Goal: Check status

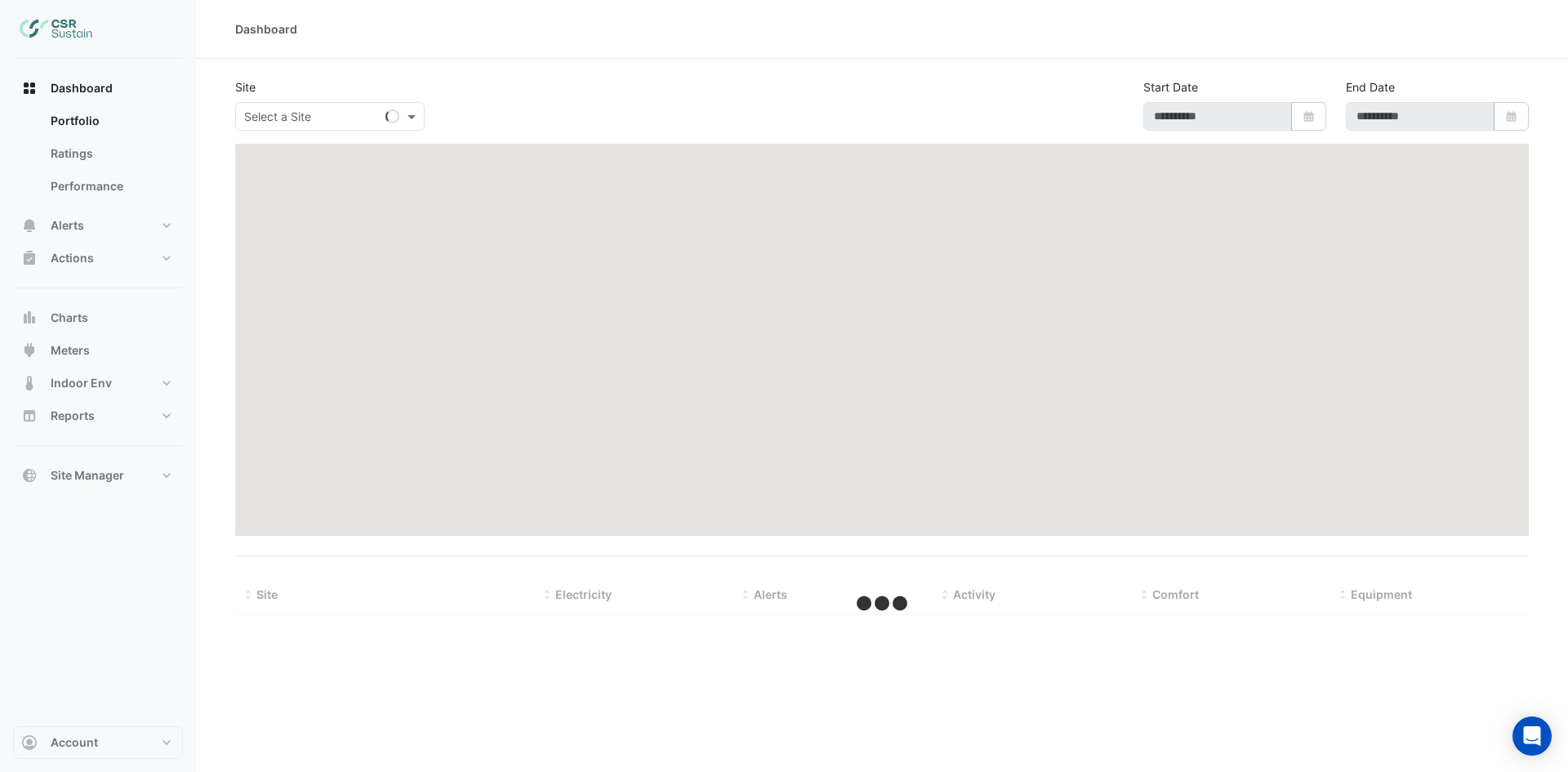
type input "**********"
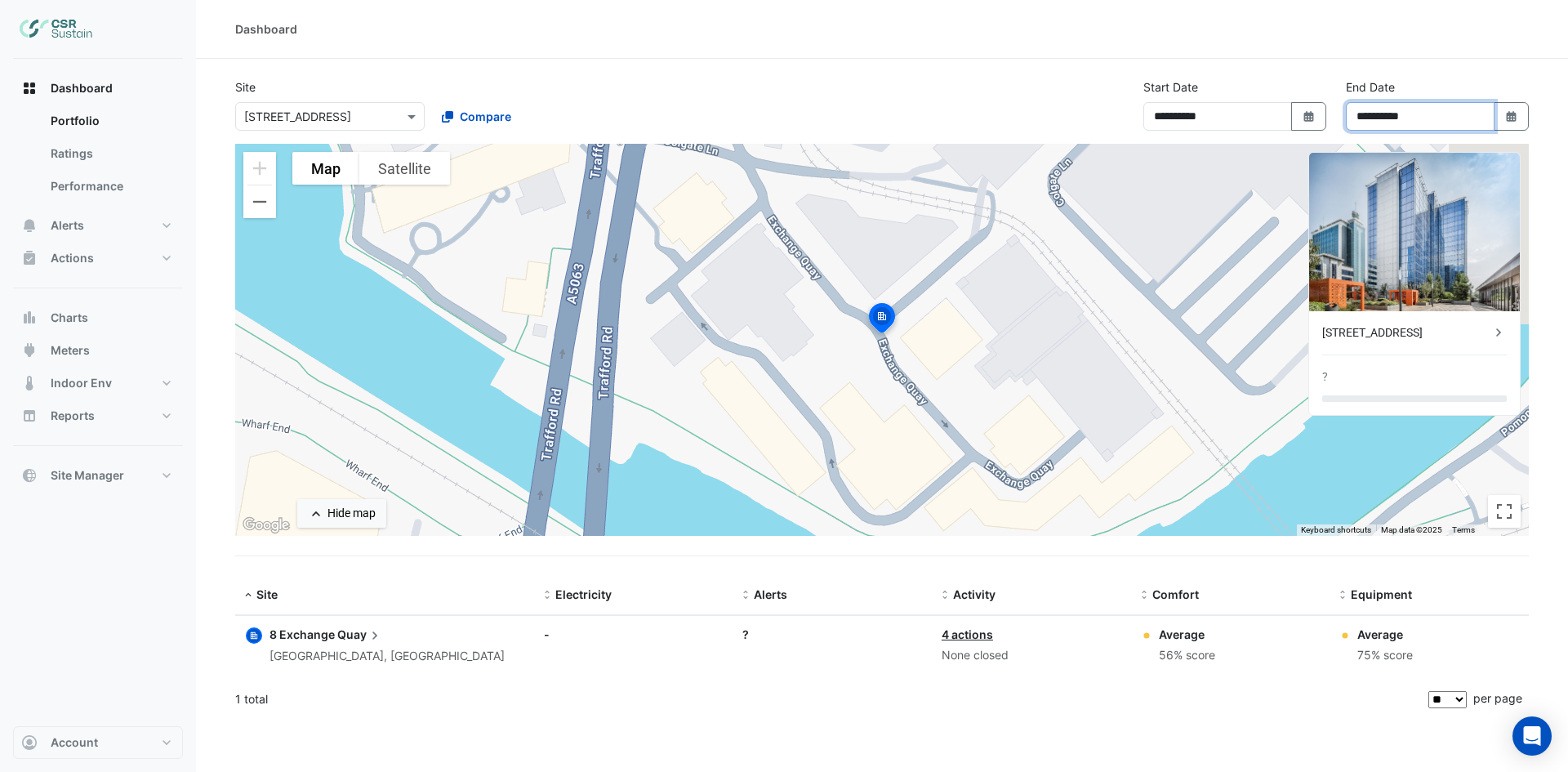
click at [1461, 107] on input "**********" at bounding box center [1419, 116] width 149 height 29
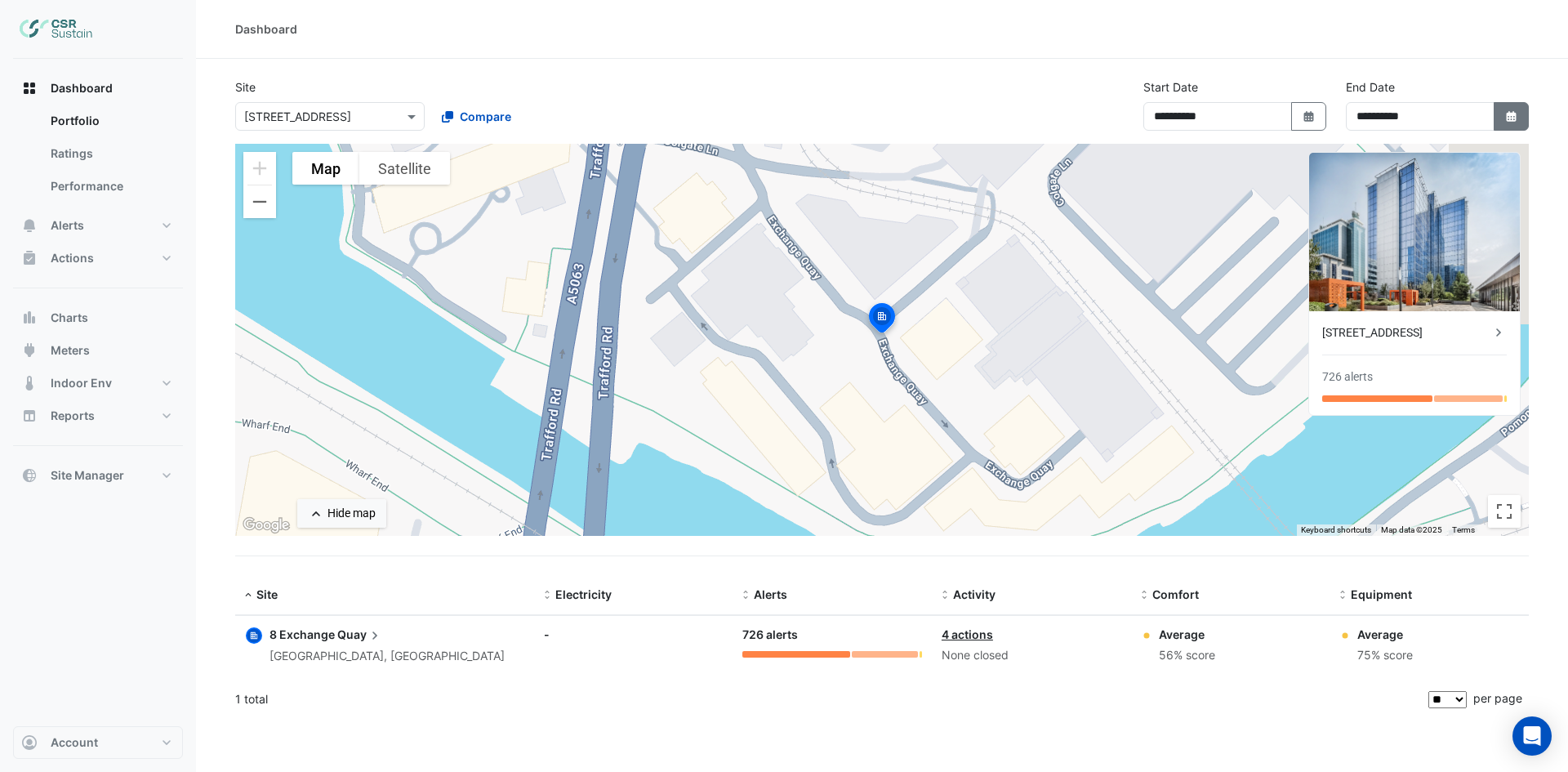
click at [1517, 111] on icon "Select Date" at bounding box center [1511, 116] width 14 height 12
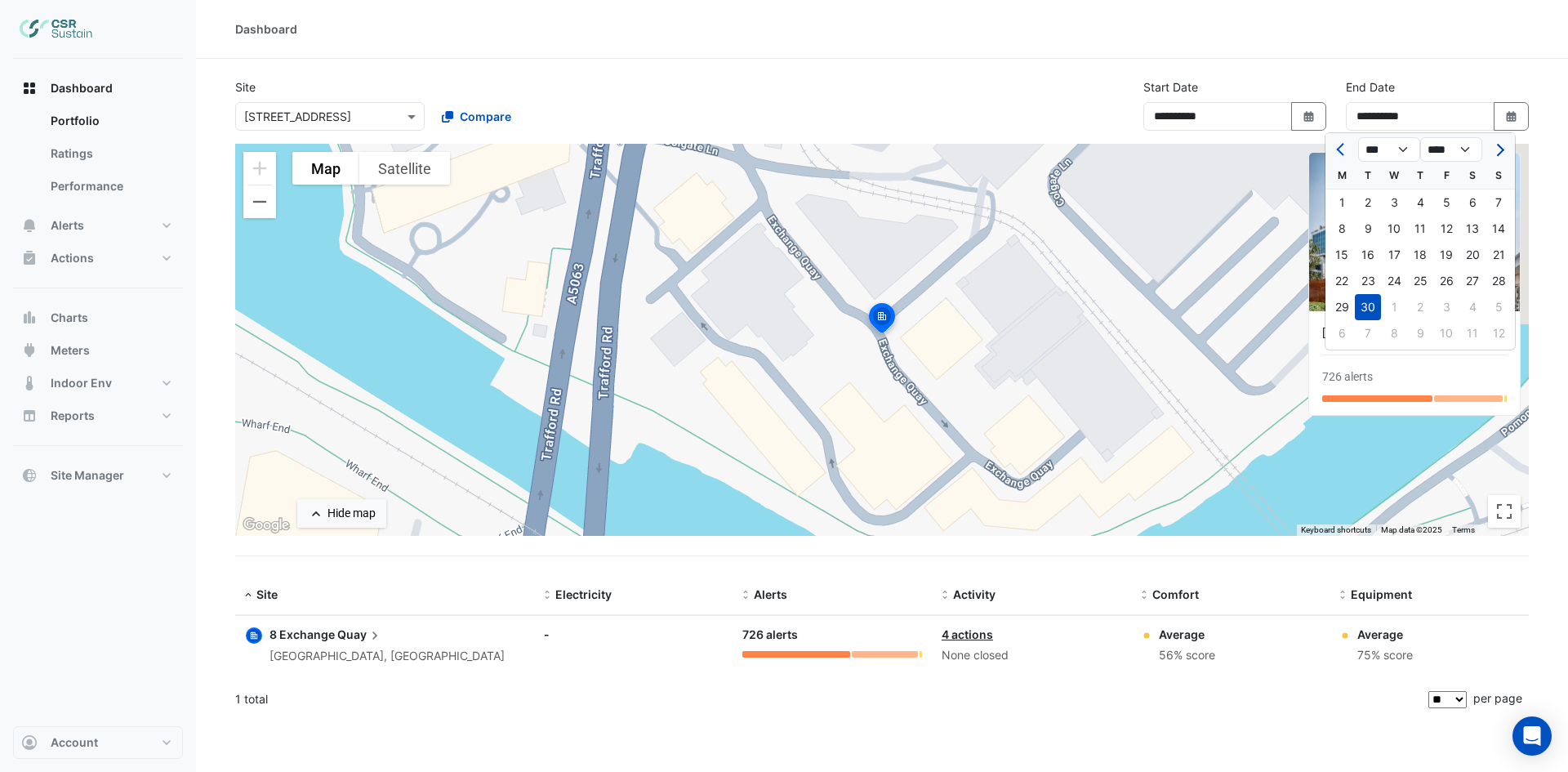
click at [1505, 150] on button "Next month" at bounding box center [1499, 149] width 20 height 26
select select "**"
click at [1445, 308] on div "31" at bounding box center [1445, 307] width 26 height 26
type input "**********"
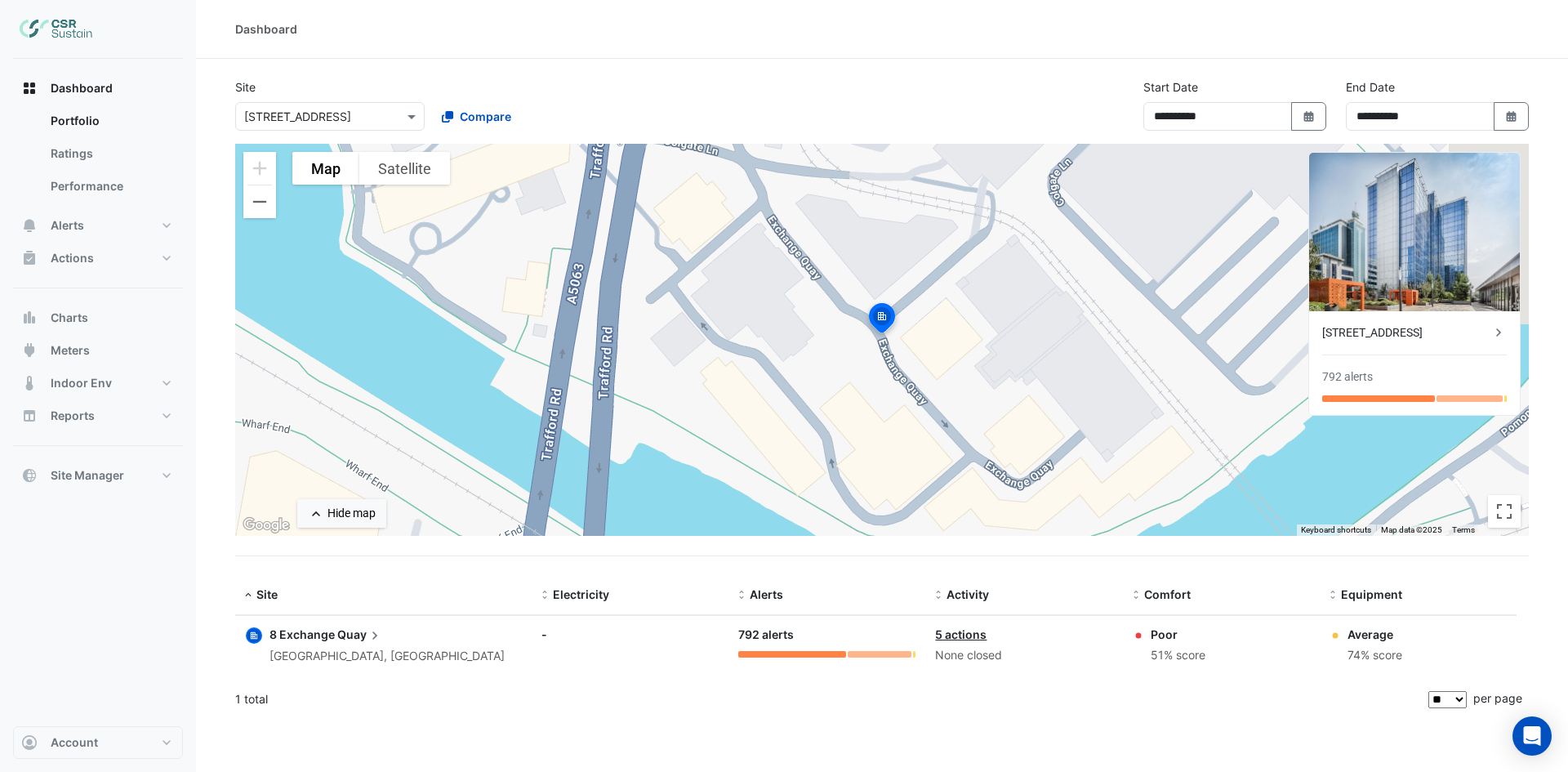
click at [324, 117] on input "text" at bounding box center [314, 116] width 139 height 17
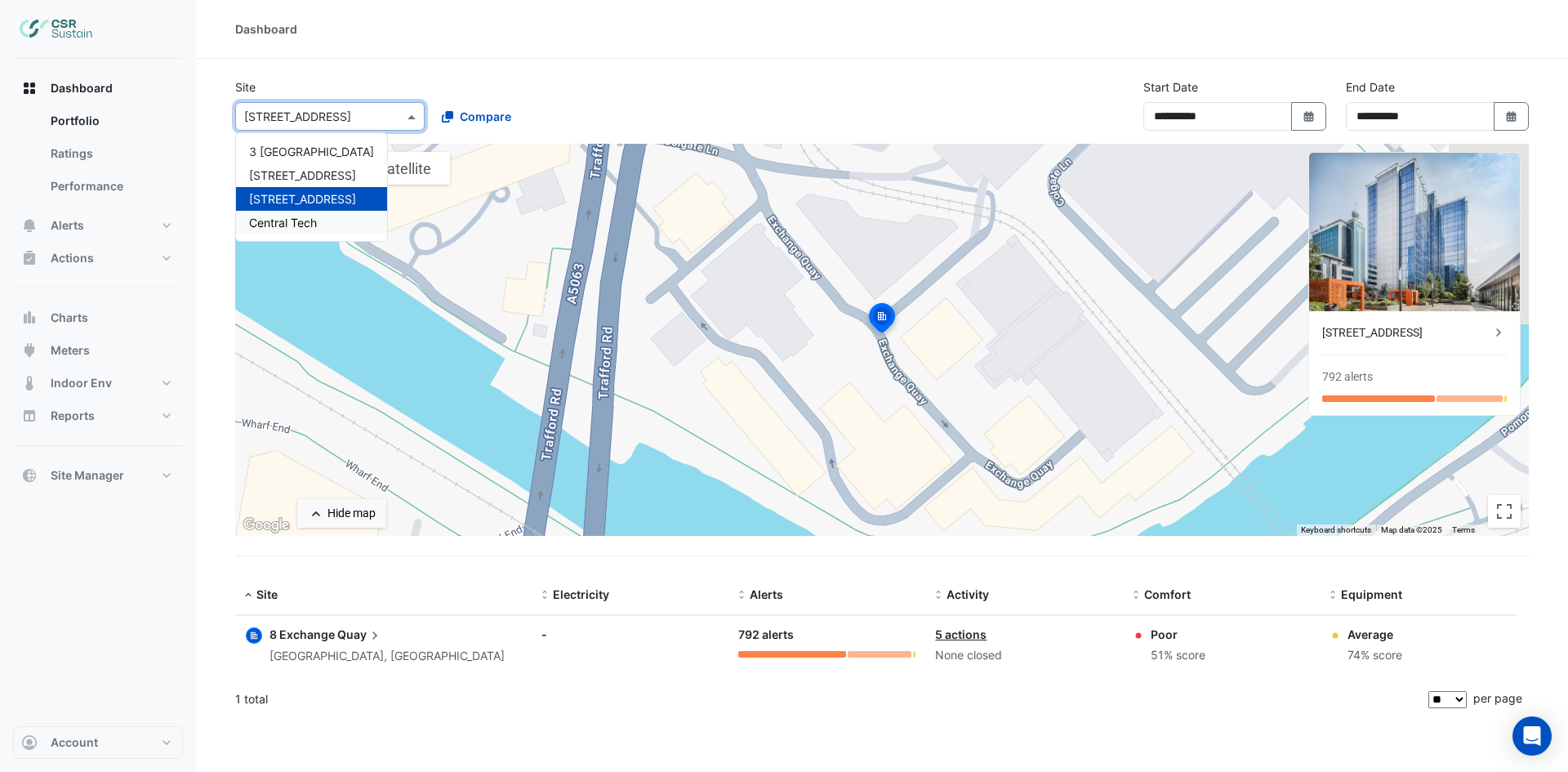
click at [284, 221] on span "Central Tech" at bounding box center [282, 222] width 68 height 14
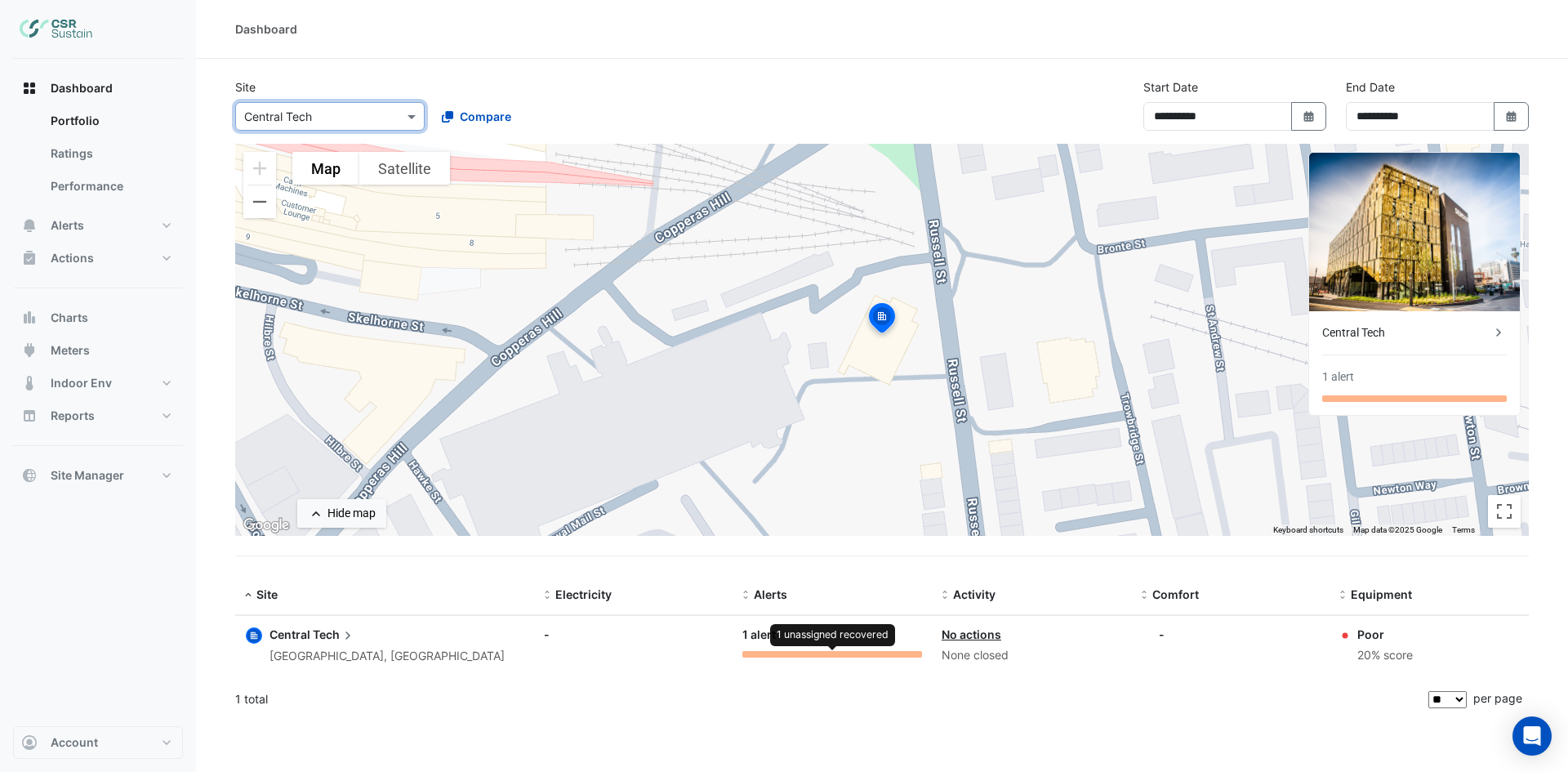
click at [761, 655] on div at bounding box center [831, 654] width 179 height 6
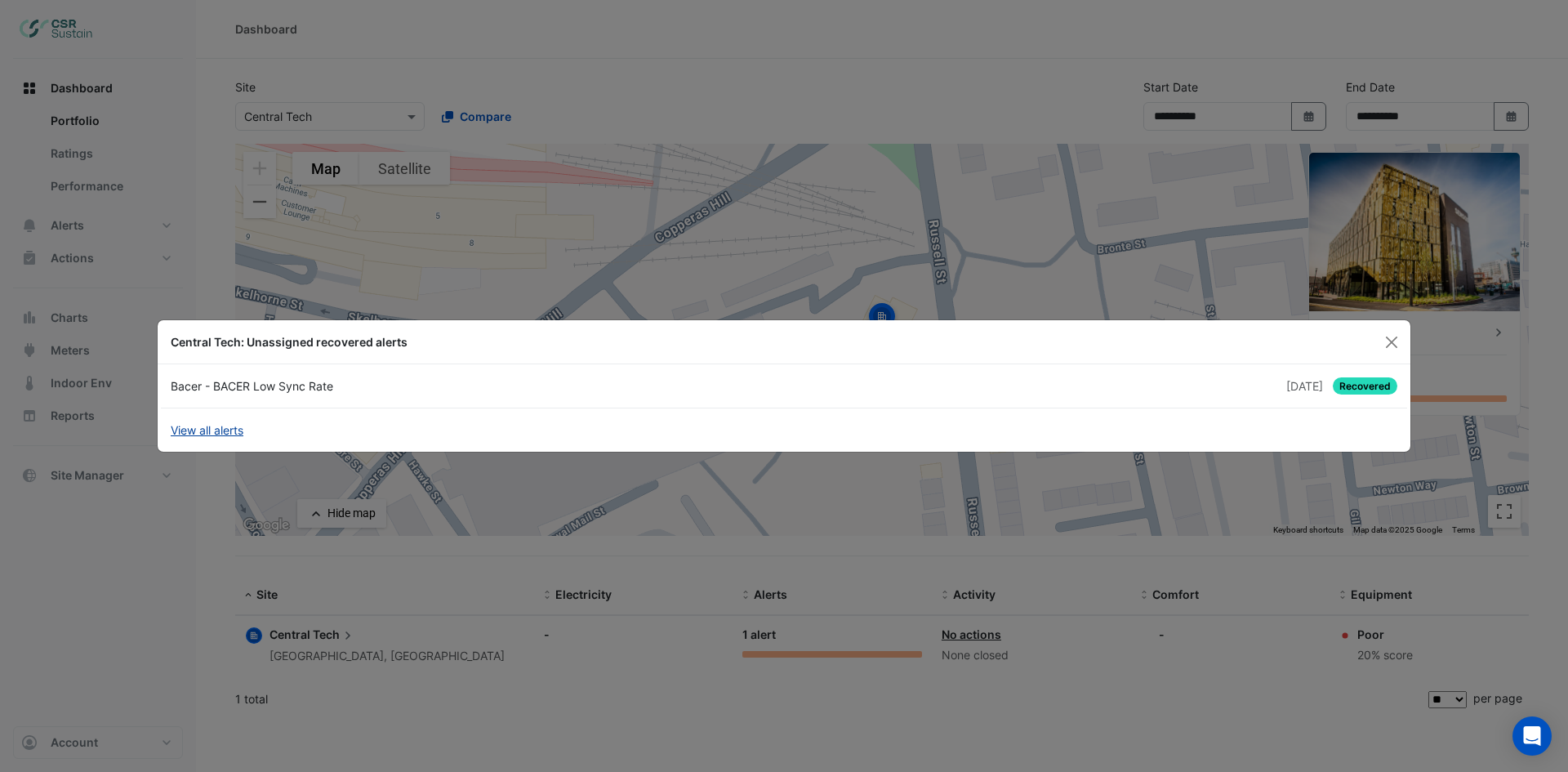
click at [231, 427] on link "View all alerts" at bounding box center [206, 429] width 73 height 17
click at [232, 379] on div "Bacer - BACER Low Sync Rate" at bounding box center [472, 385] width 623 height 17
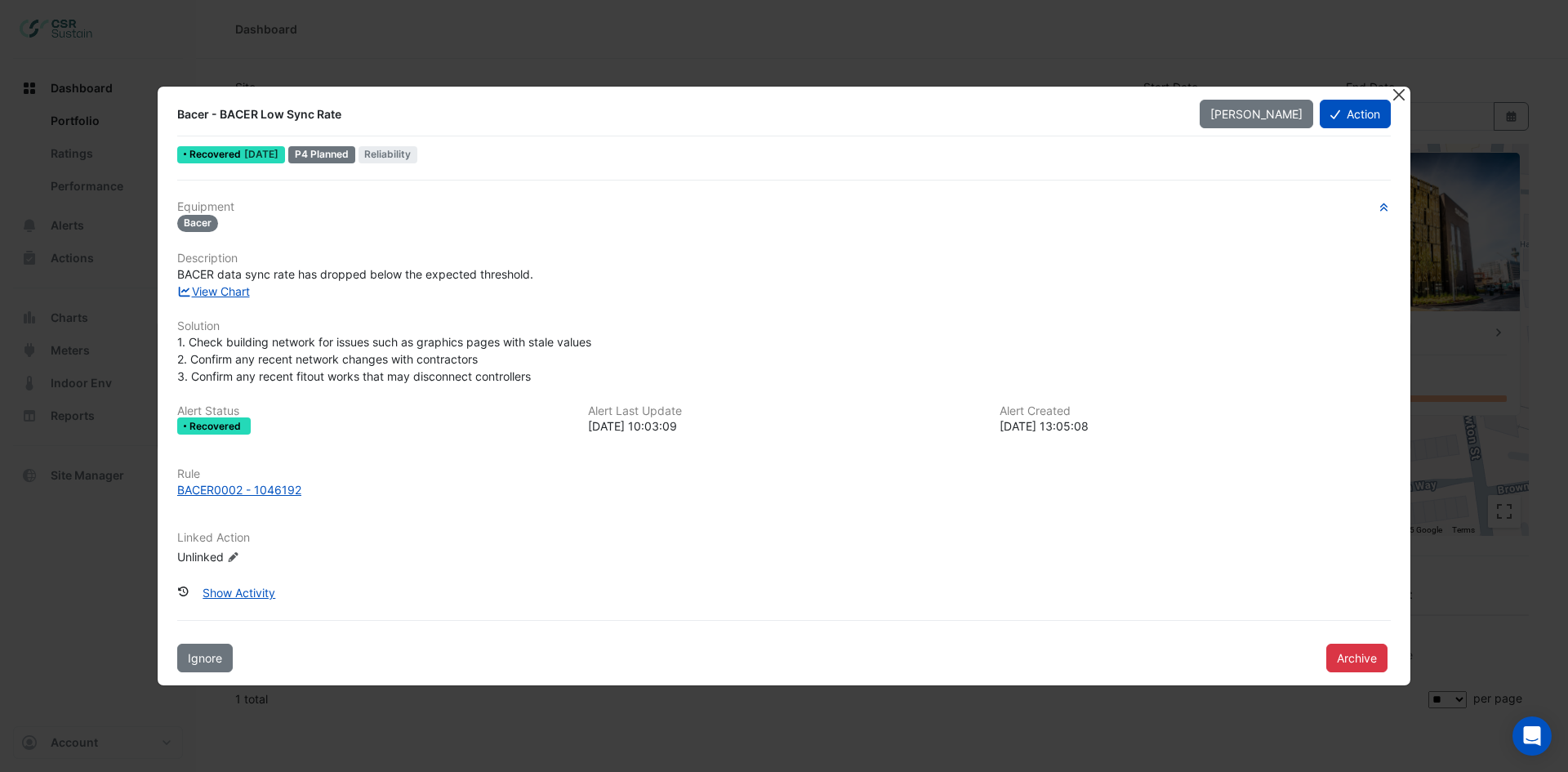
click at [1395, 96] on button "Close" at bounding box center [1398, 95] width 17 height 17
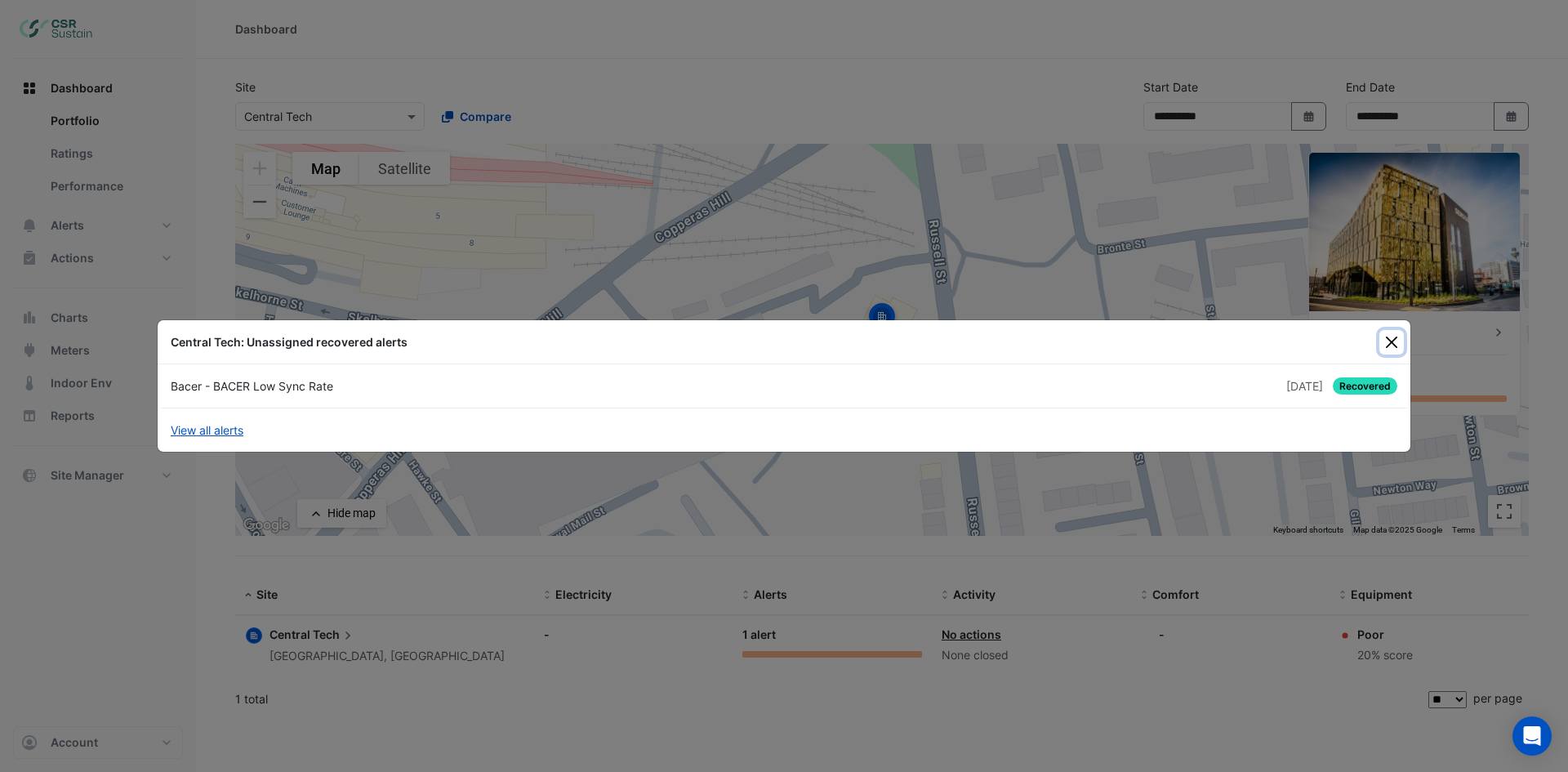
click at [1386, 337] on button "Close" at bounding box center [1391, 342] width 24 height 24
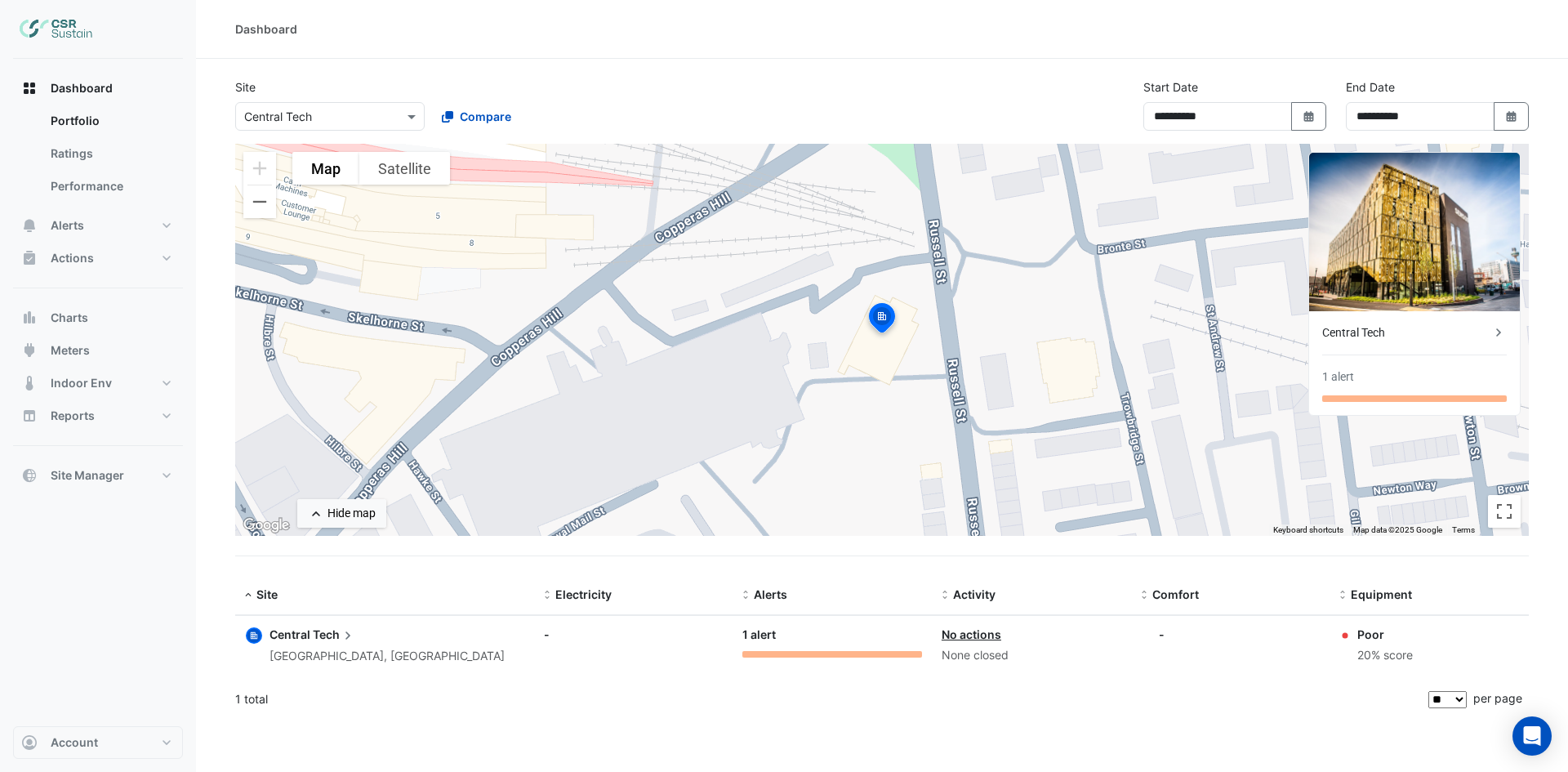
click at [1398, 330] on div "Central Tech" at bounding box center [1406, 333] width 169 height 17
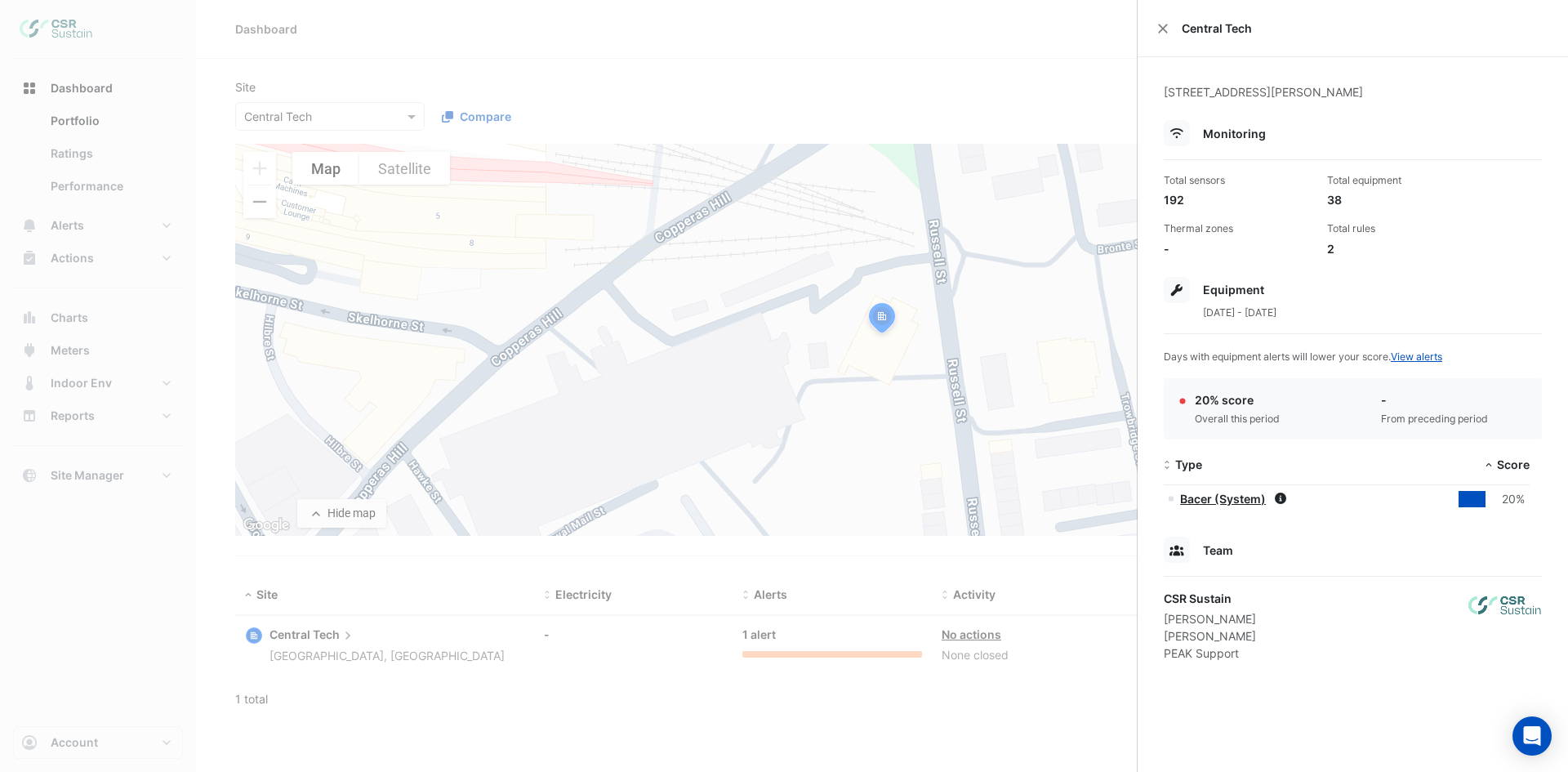
click at [1363, 409] on app-score-indicator at bounding box center [1369, 409] width 12 height 35
drag, startPoint x: 1155, startPoint y: 31, endPoint x: 1142, endPoint y: 32, distance: 13.0
click at [1155, 30] on div "Central Tech" at bounding box center [1353, 28] width 430 height 57
click at [1164, 27] on button "Close" at bounding box center [1162, 28] width 12 height 12
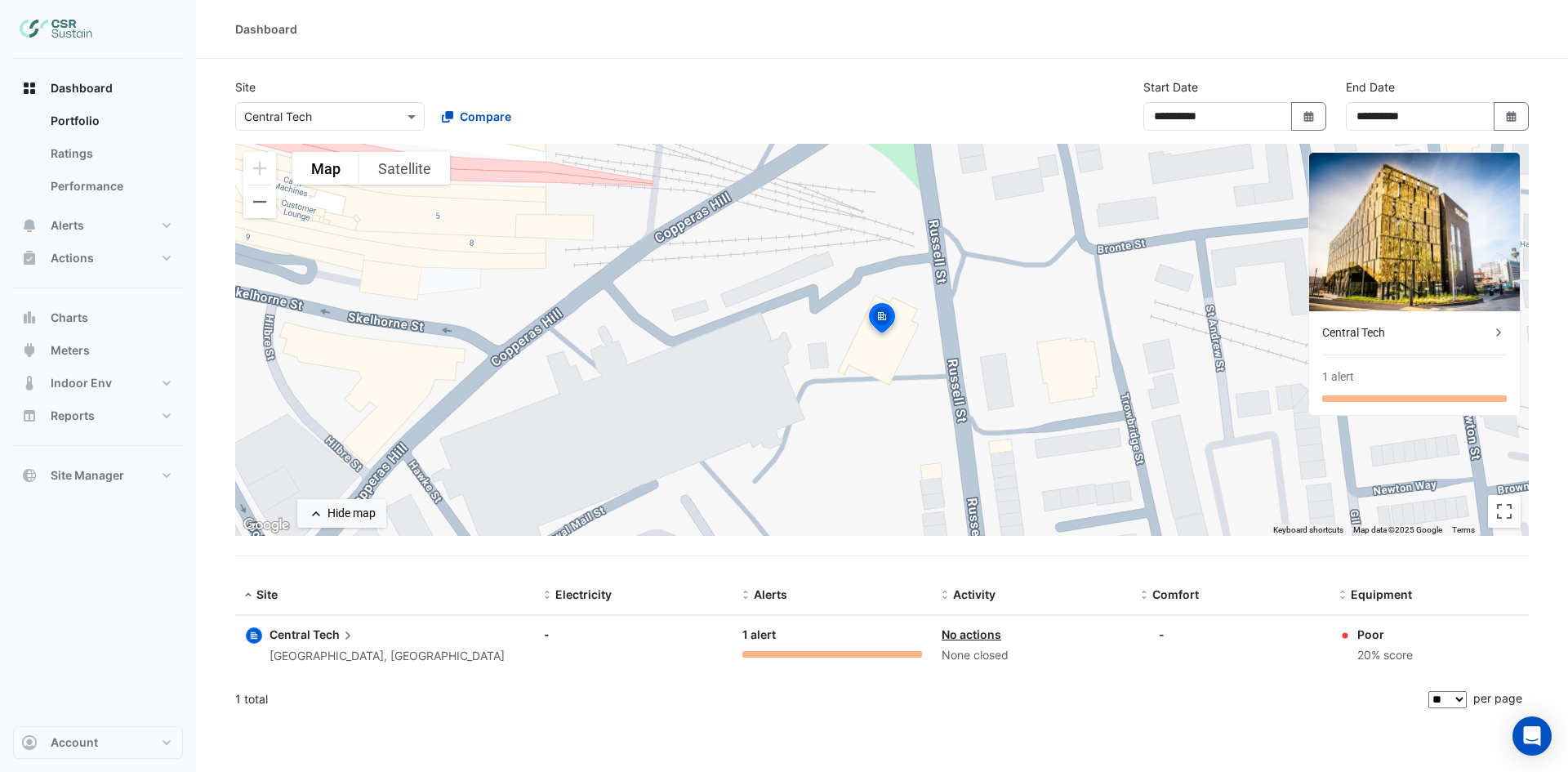
click at [1429, 347] on div "Central Tech 1 alert" at bounding box center [1415, 363] width 211 height 104
click at [1330, 220] on img at bounding box center [1415, 232] width 211 height 159
click at [1390, 334] on div "Central Tech" at bounding box center [1406, 333] width 169 height 17
